Goal: Task Accomplishment & Management: Use online tool/utility

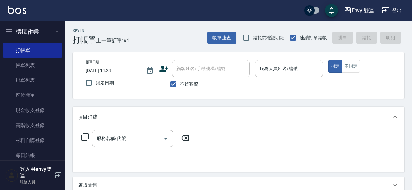
click at [265, 62] on div "服務人員姓名/編號" at bounding box center [289, 68] width 68 height 17
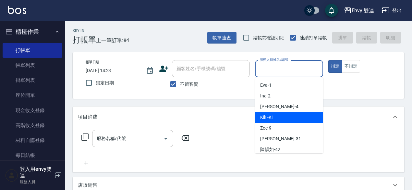
type input "Kiki -Ki"
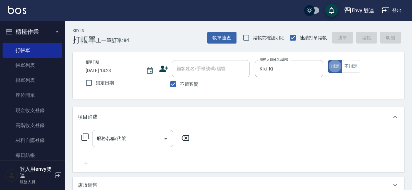
type button "true"
click at [282, 76] on div "Kiki -Ki 服務人員姓名/編號" at bounding box center [289, 68] width 68 height 17
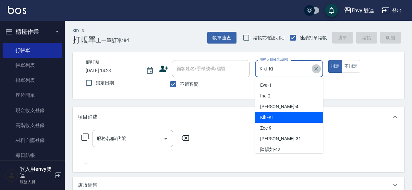
click at [318, 70] on icon "Clear" at bounding box center [316, 69] width 6 height 6
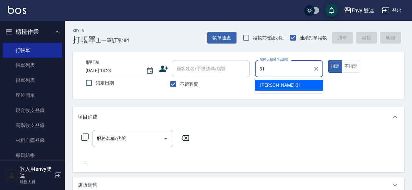
type input "Lina-31"
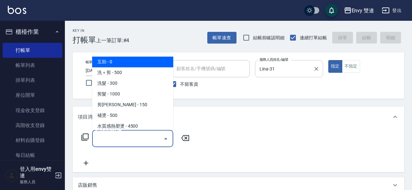
click at [137, 140] on input "服務名稱/代號" at bounding box center [128, 138] width 66 height 11
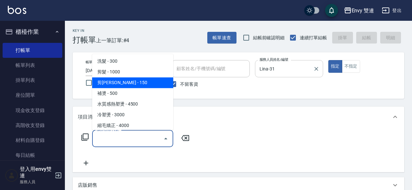
scroll to position [22, 0]
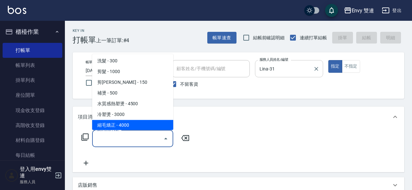
click at [152, 125] on span "縮毛矯正 - 4000" at bounding box center [132, 125] width 81 height 11
type input "縮毛矯正 (304)"
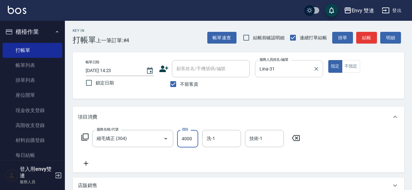
click at [189, 145] on input "4000" at bounding box center [187, 139] width 21 height 18
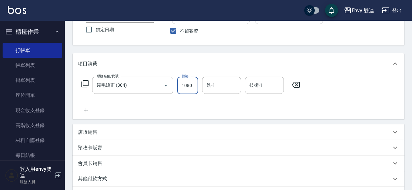
scroll to position [138, 0]
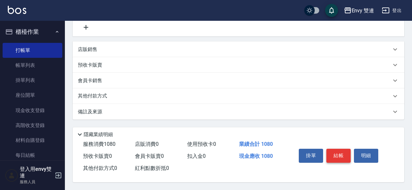
type input "1080"
click at [338, 149] on button "結帳" at bounding box center [338, 156] width 24 height 14
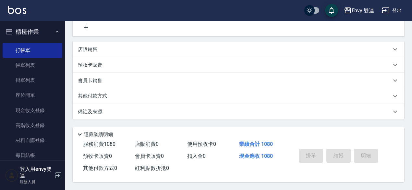
type input "[DATE] 15:26"
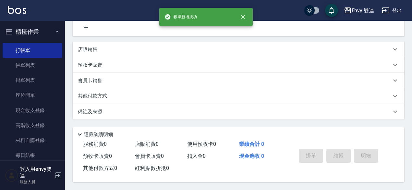
scroll to position [0, 0]
